Goal: Complete application form

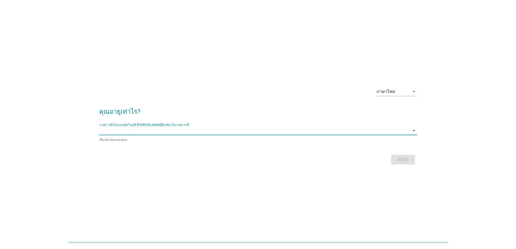
click at [254, 132] on input "รายการนี้เป็นแบบอัตโนมัติ คุณสามารถพิมพ์ลงในรายการนี้" at bounding box center [254, 130] width 310 height 9
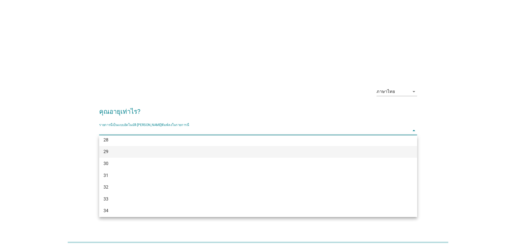
scroll to position [135, 0]
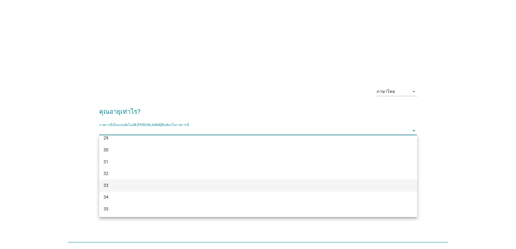
click at [249, 184] on div "33" at bounding box center [245, 185] width 284 height 7
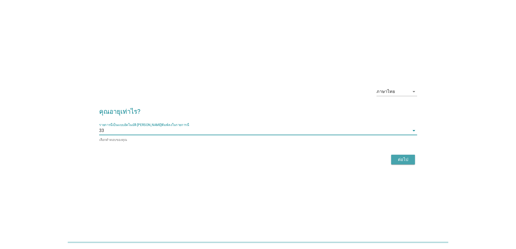
click at [395, 161] on div "ต่อไป" at bounding box center [402, 159] width 15 height 7
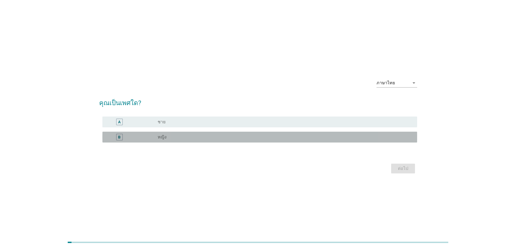
click at [287, 137] on div "radio_button_unchecked หญิง" at bounding box center [283, 136] width 251 height 5
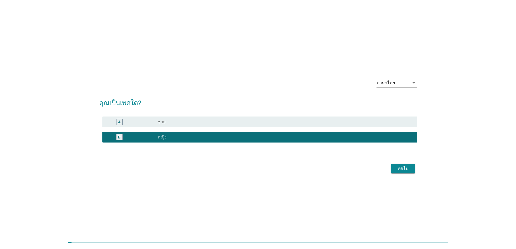
click at [398, 164] on button "ต่อไป" at bounding box center [403, 169] width 24 height 10
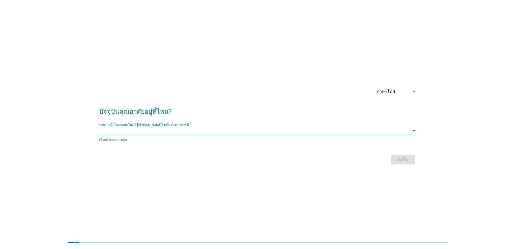
click at [307, 134] on input "รายการนี้เป็นแบบอัตโนมัติ คุณสามารถพิมพ์ลงในรายการนี้" at bounding box center [254, 130] width 310 height 9
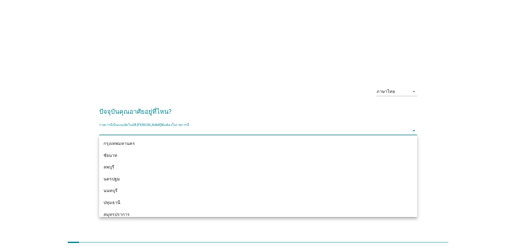
scroll to position [461, 0]
click at [303, 144] on div "กรุงเทพมหานคร" at bounding box center [245, 144] width 284 height 7
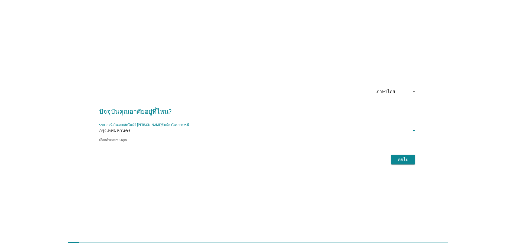
click at [396, 156] on div "ต่อไป" at bounding box center [402, 159] width 15 height 7
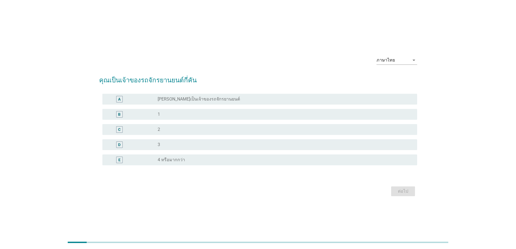
click at [287, 115] on div "radio_button_unchecked 1" at bounding box center [283, 114] width 251 height 5
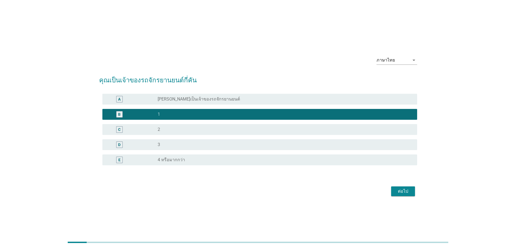
click at [393, 191] on button "ต่อไป" at bounding box center [403, 191] width 24 height 10
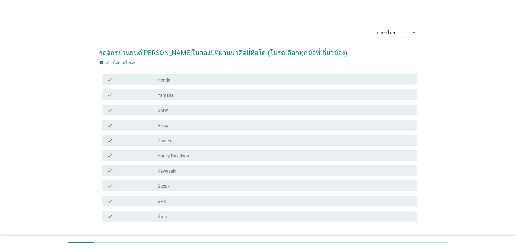
click at [252, 78] on div "check_box_outline_blank Honda" at bounding box center [285, 79] width 255 height 7
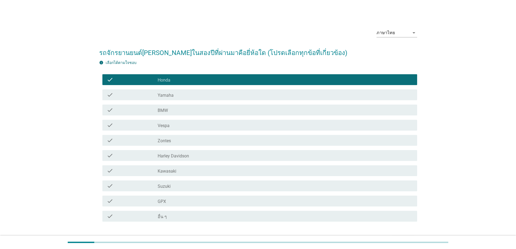
click at [274, 96] on div "check_box_outline_blank Yamaha" at bounding box center [285, 95] width 255 height 7
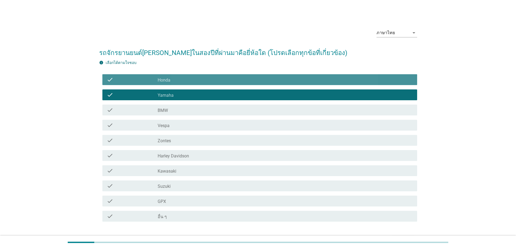
click at [282, 83] on div "check check_box_outline_blank Honda" at bounding box center [259, 79] width 315 height 11
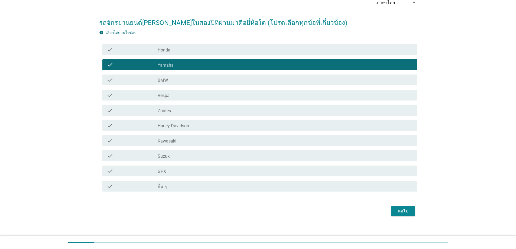
scroll to position [36, 0]
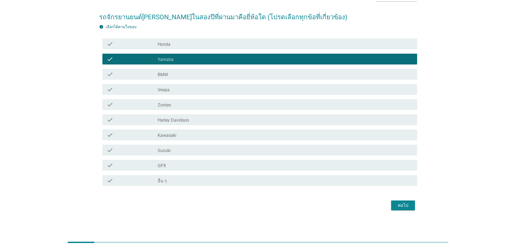
click at [398, 205] on div "ต่อไป" at bounding box center [402, 205] width 15 height 7
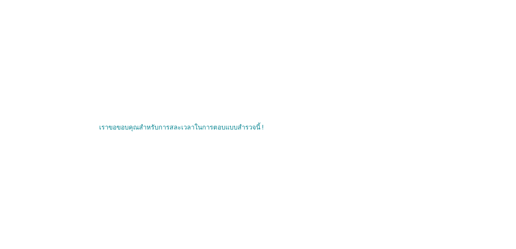
scroll to position [0, 0]
